Goal: Task Accomplishment & Management: Use online tool/utility

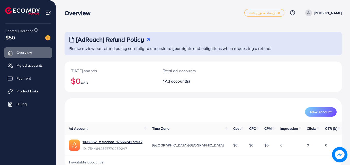
scroll to position [12, 0]
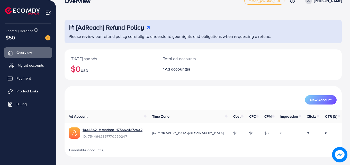
click at [35, 65] on span "My ad accounts" at bounding box center [31, 65] width 26 height 5
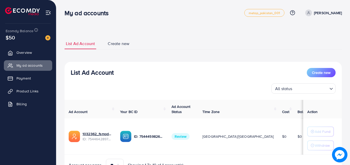
scroll to position [27, 0]
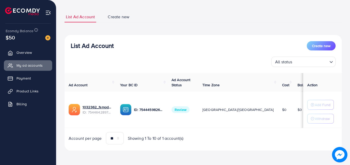
click at [190, 110] on span "Review" at bounding box center [181, 109] width 18 height 7
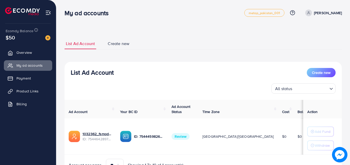
scroll to position [27, 0]
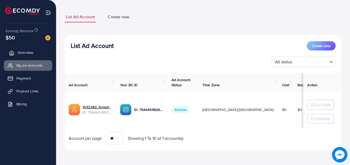
click at [21, 53] on span "Overview" at bounding box center [25, 52] width 15 height 5
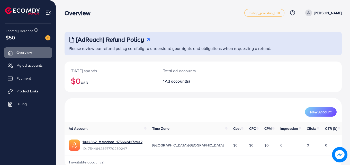
scroll to position [12, 0]
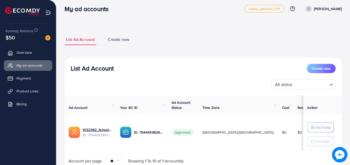
scroll to position [27, 0]
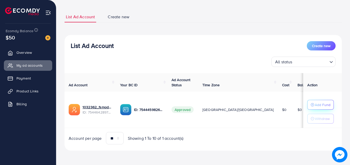
click at [311, 106] on icon "button" at bounding box center [313, 105] width 4 height 4
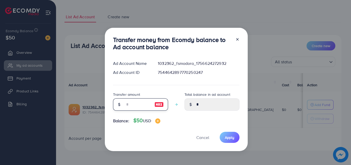
click at [139, 106] on input "number" at bounding box center [138, 104] width 26 height 12
type input "*"
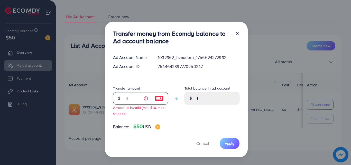
type input "****"
type input "**"
type input "*****"
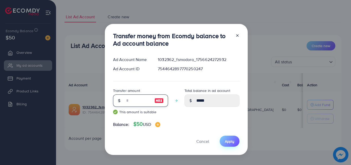
type input "**"
click at [233, 140] on span "Apply" at bounding box center [230, 141] width 10 height 5
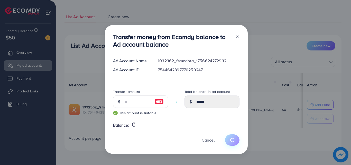
type input "*"
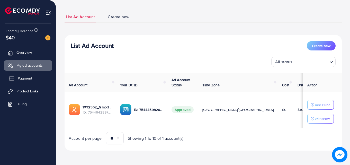
click at [32, 79] on link "Payment" at bounding box center [28, 78] width 48 height 10
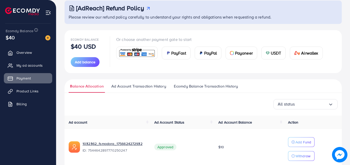
scroll to position [32, 0]
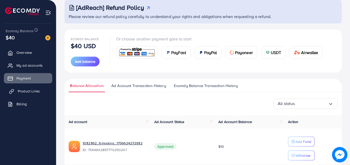
click at [22, 93] on span "Product Links" at bounding box center [29, 90] width 22 height 5
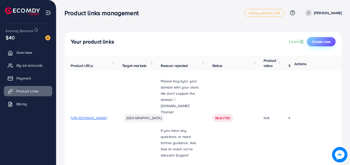
click at [318, 41] on span "Create new" at bounding box center [321, 41] width 19 height 5
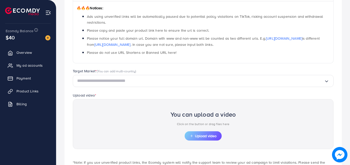
scroll to position [86, 0]
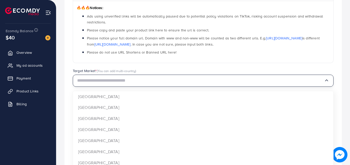
click at [213, 86] on div "Loading..." at bounding box center [203, 81] width 261 height 12
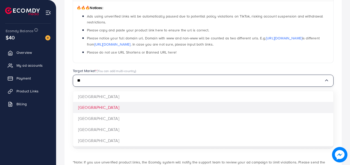
type input "**"
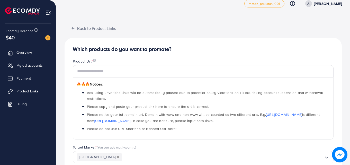
scroll to position [9, 0]
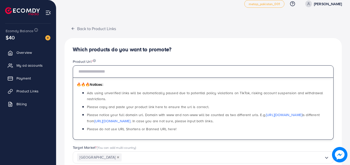
click at [124, 72] on input "text" at bounding box center [203, 71] width 261 height 12
type input "**********"
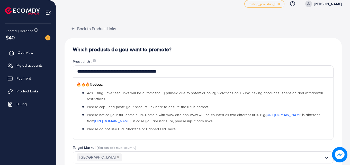
click at [28, 51] on span "Overview" at bounding box center [25, 52] width 15 height 5
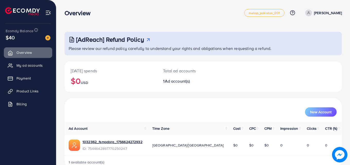
scroll to position [12, 0]
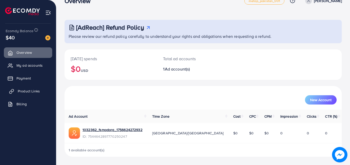
click at [39, 93] on span "Product Links" at bounding box center [29, 90] width 22 height 5
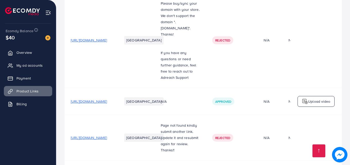
scroll to position [78, 0]
click at [107, 101] on span "[URL][DOMAIN_NAME]" at bounding box center [89, 100] width 36 height 5
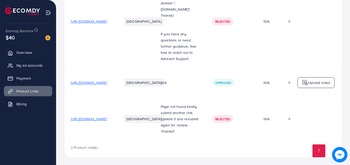
scroll to position [98, 0]
click at [306, 83] on img at bounding box center [305, 82] width 6 height 6
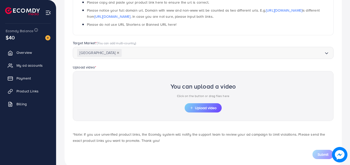
scroll to position [124, 0]
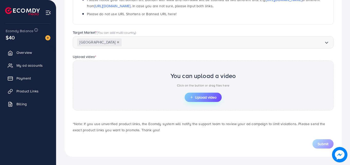
click at [196, 96] on span "Upload video" at bounding box center [203, 97] width 27 height 4
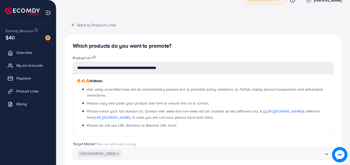
scroll to position [0, 0]
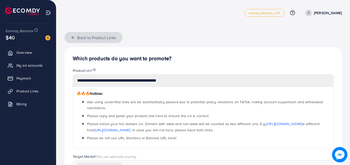
click at [73, 38] on icon "button" at bounding box center [73, 37] width 4 height 4
